Goal: Task Accomplishment & Management: Manage account settings

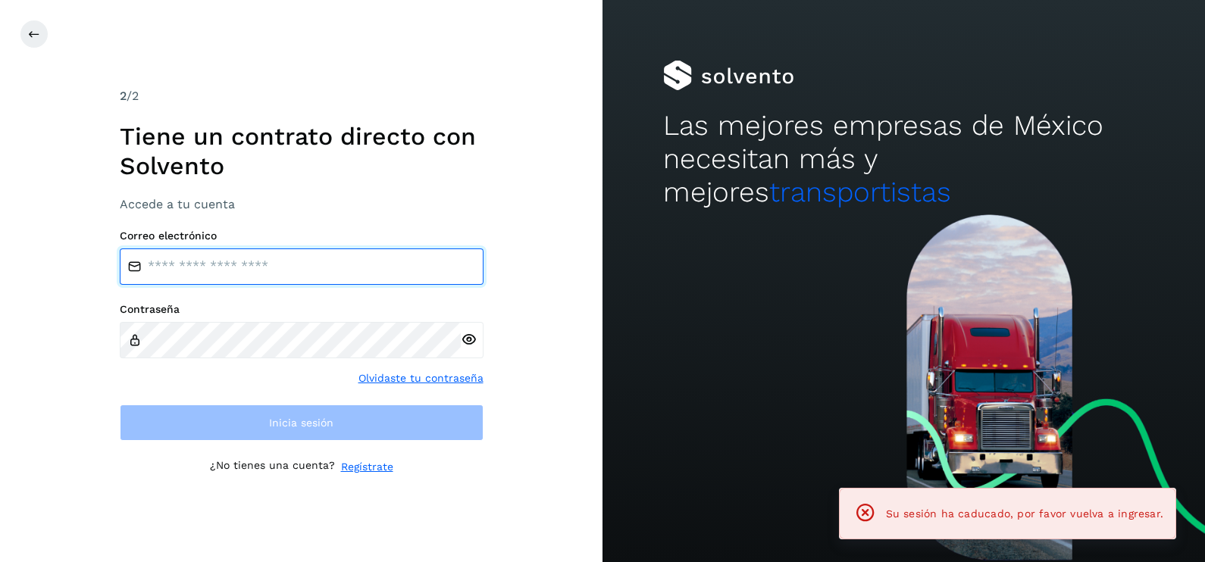
type input "**********"
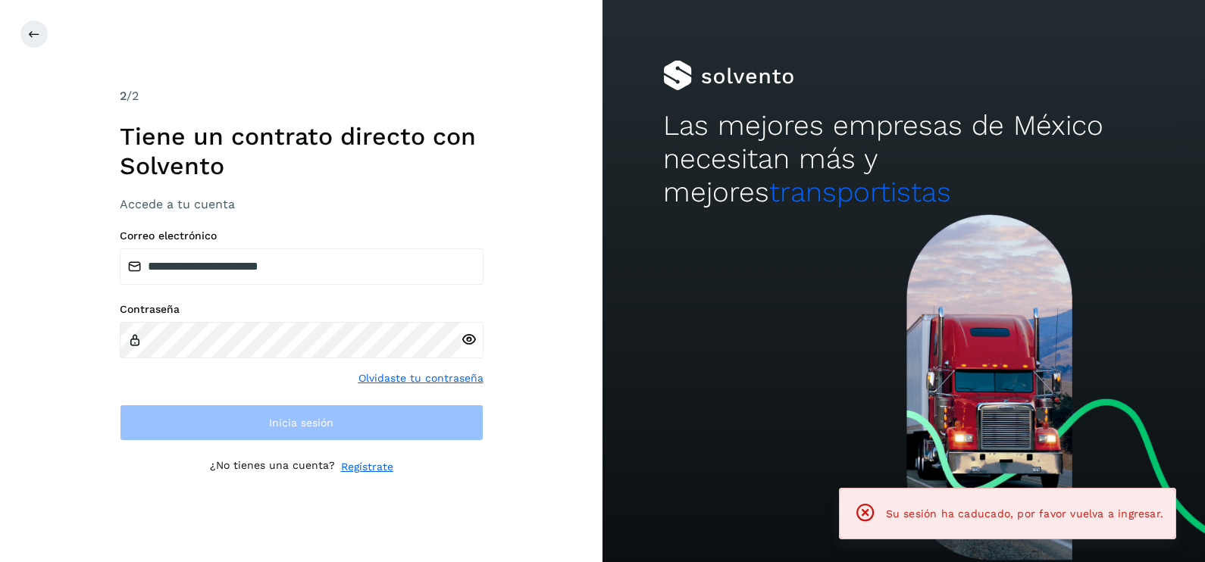
click at [533, 229] on div "**********" at bounding box center [301, 281] width 602 height 562
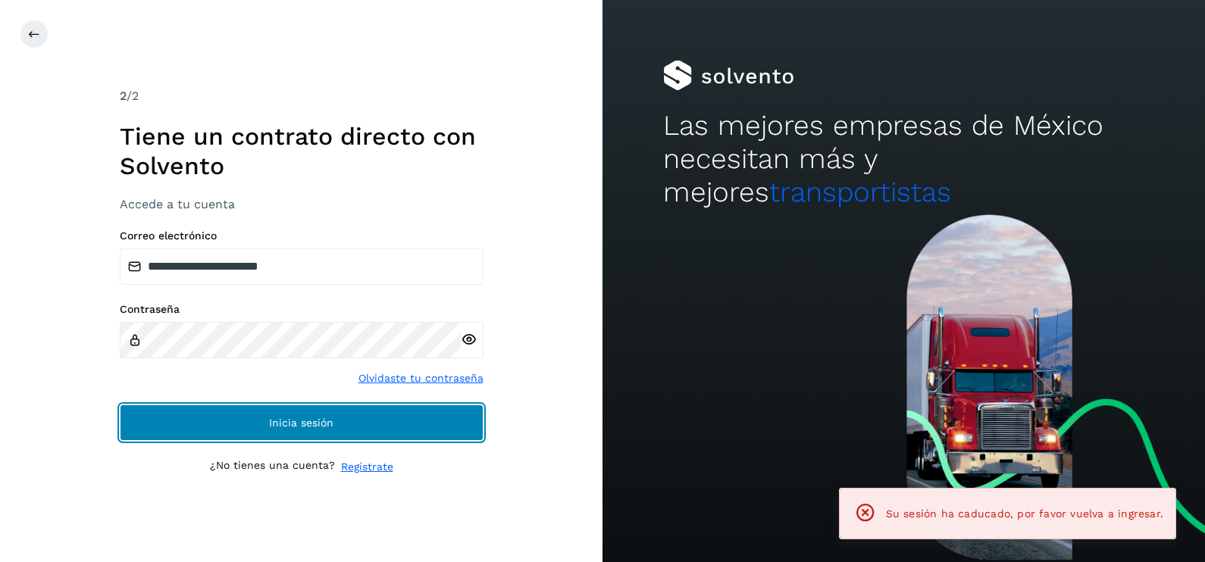
click at [434, 424] on button "Inicia sesión" at bounding box center [302, 423] width 364 height 36
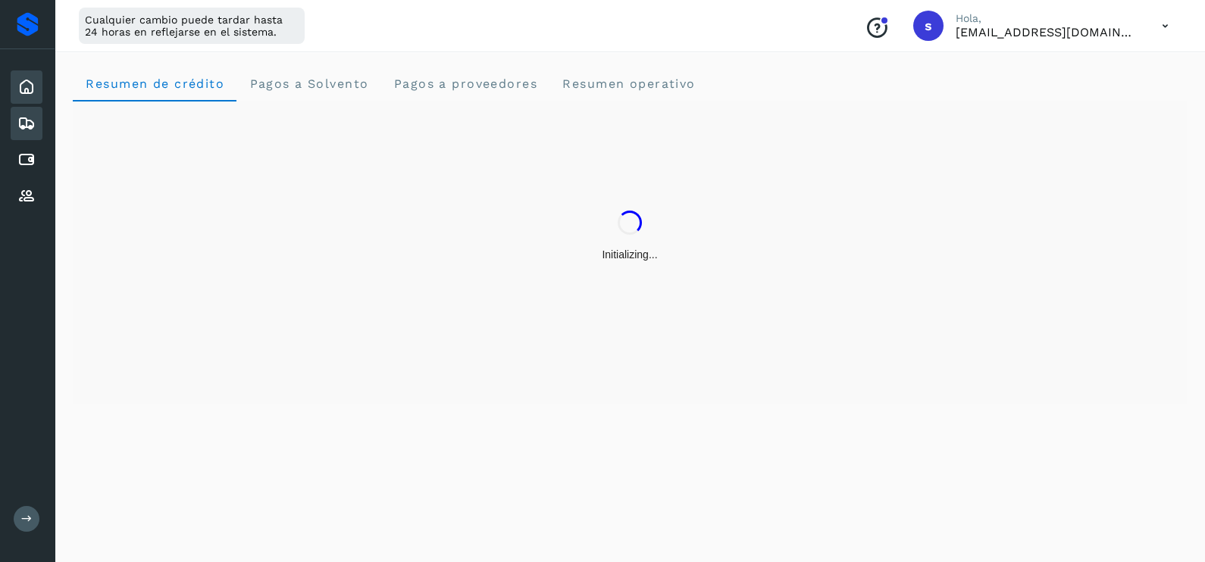
click at [42, 121] on div "Embarques" at bounding box center [27, 123] width 32 height 33
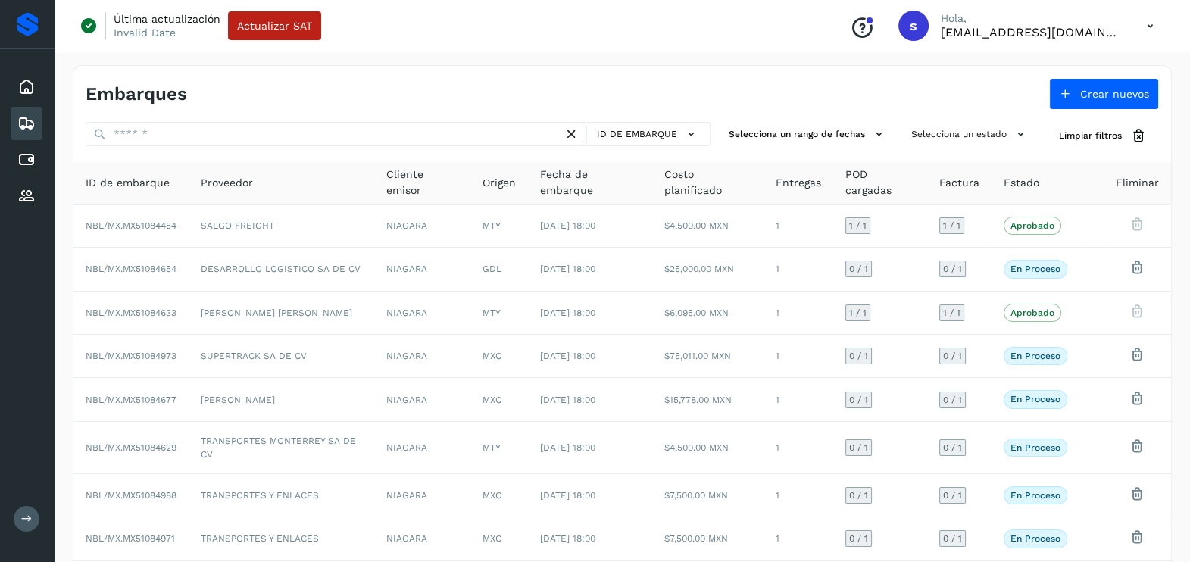
click at [44, 95] on div "Inicio Embarques Cuentas por pagar Proveedores" at bounding box center [27, 141] width 55 height 185
click at [33, 189] on icon at bounding box center [26, 196] width 18 height 18
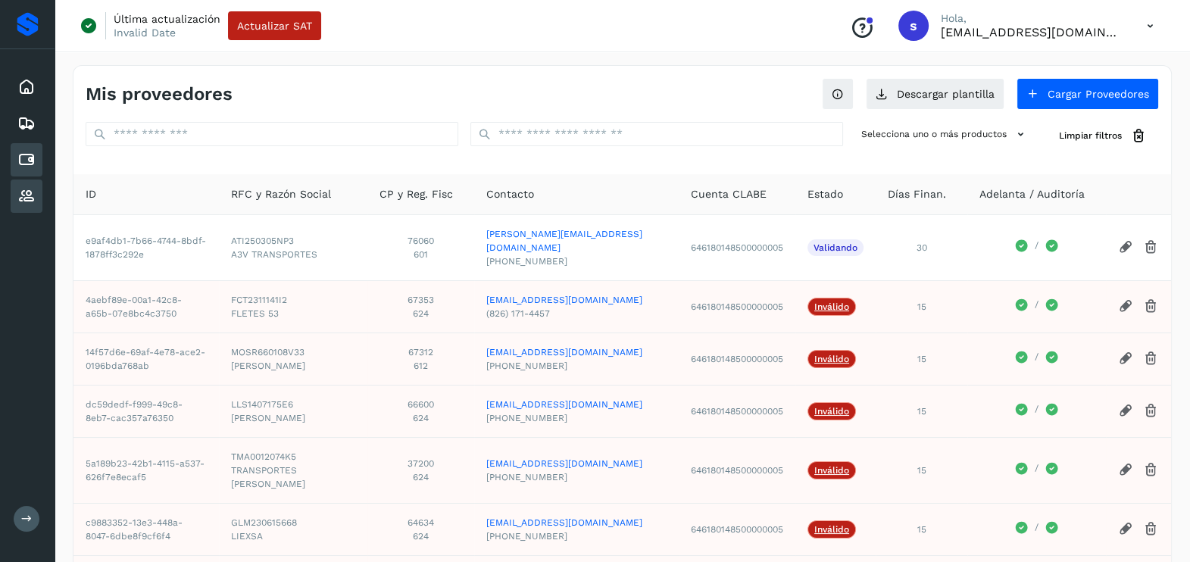
click at [36, 155] on div "Cuentas por pagar" at bounding box center [27, 159] width 32 height 33
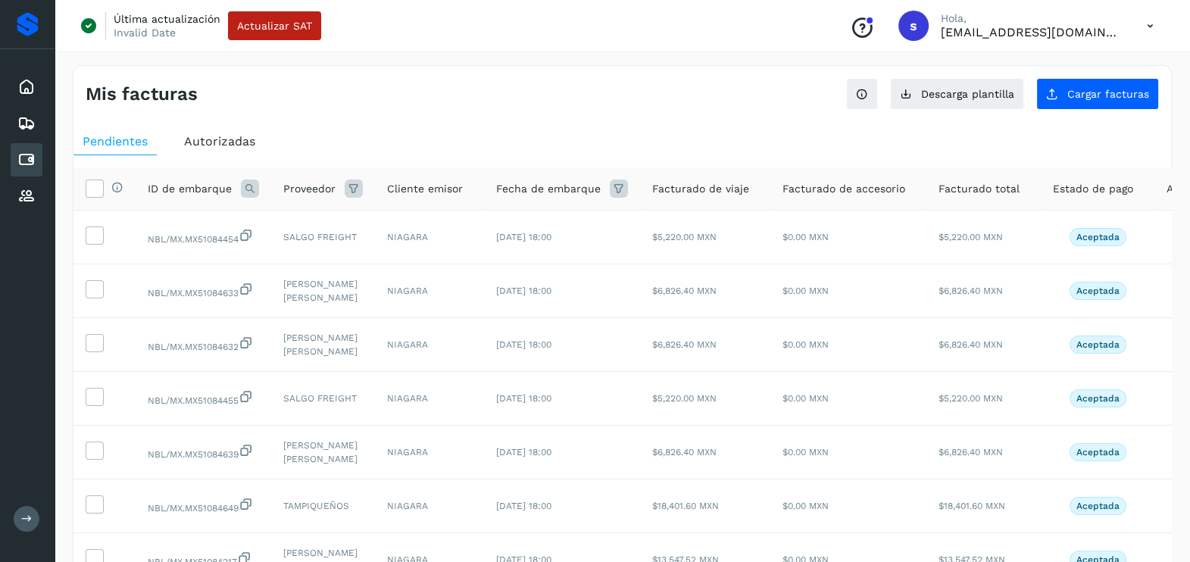
click at [254, 137] on span "Autorizadas" at bounding box center [219, 141] width 71 height 14
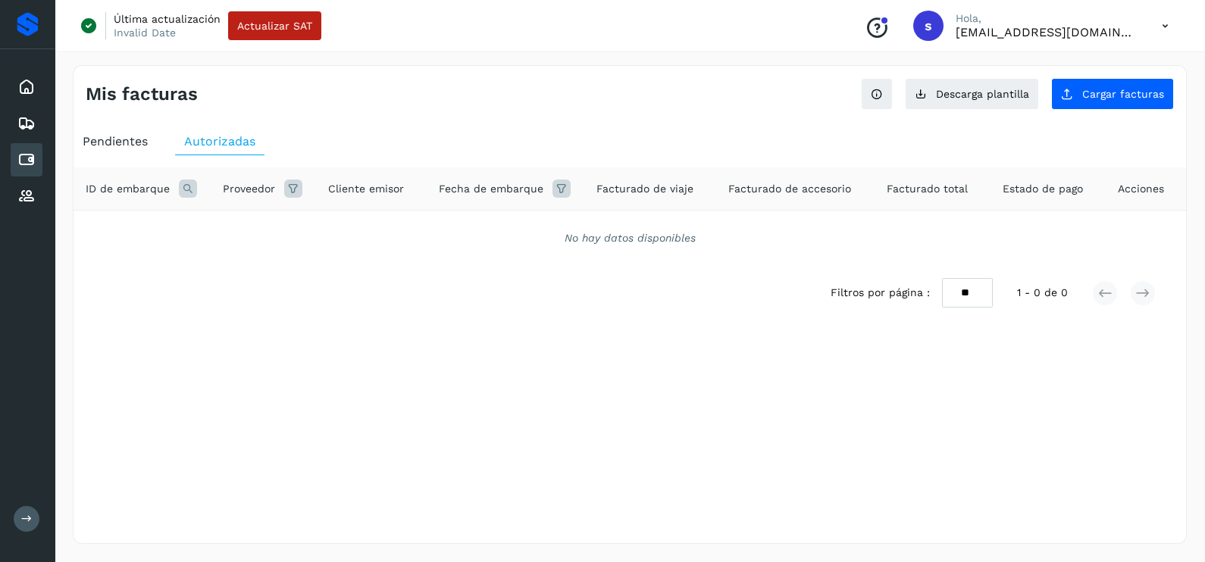
click at [109, 149] on div "Pendientes" at bounding box center [114, 141] width 83 height 27
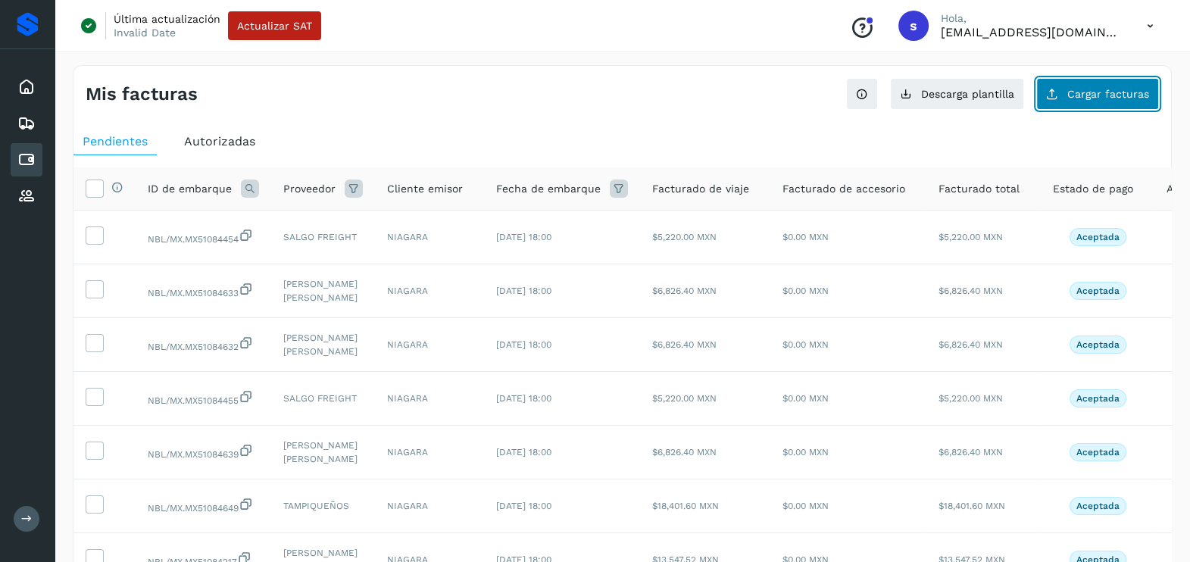
click at [1102, 99] on button "Cargar facturas" at bounding box center [1098, 94] width 123 height 32
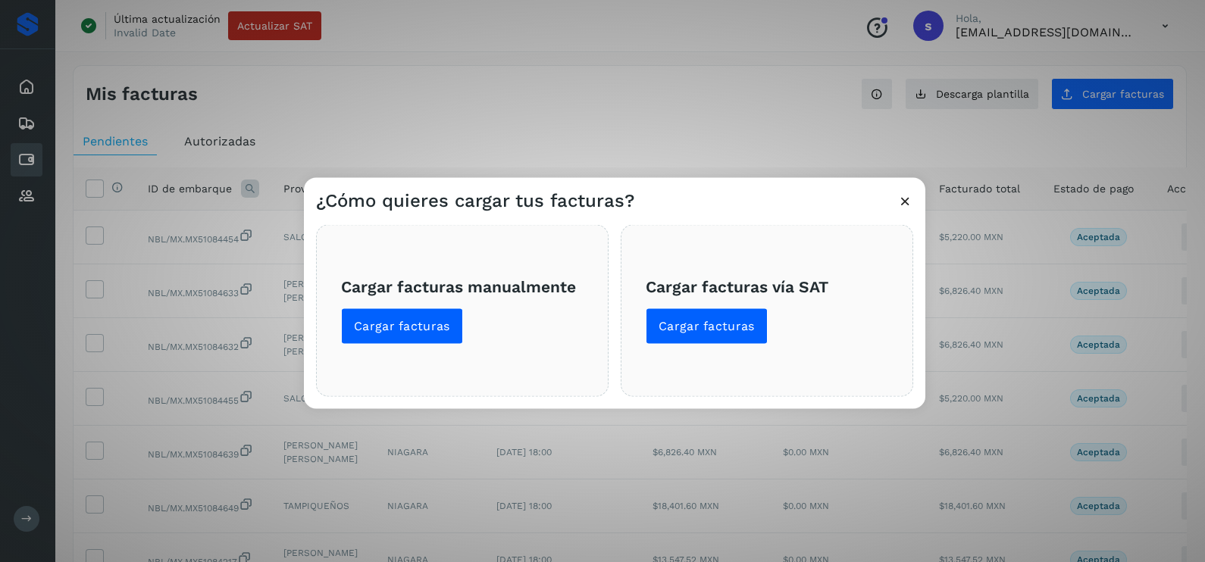
click at [903, 202] on icon at bounding box center [905, 201] width 16 height 16
